Goal: Navigation & Orientation: Go to known website

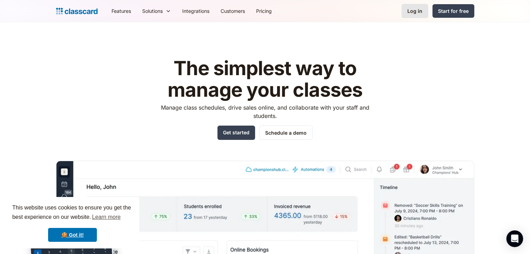
click at [410, 15] on link "Log in" at bounding box center [414, 11] width 27 height 14
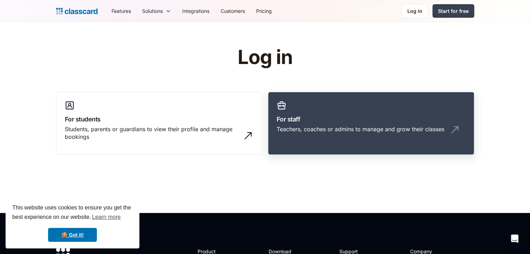
click at [331, 114] on link "For staff Teachers, coaches or admins to manage and grow their classes" at bounding box center [371, 123] width 206 height 63
